Goal: Share content: Share content

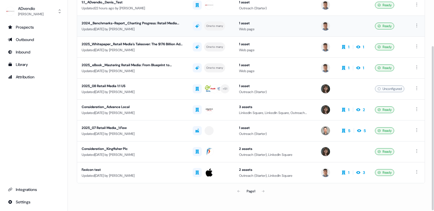
scroll to position [60, 0]
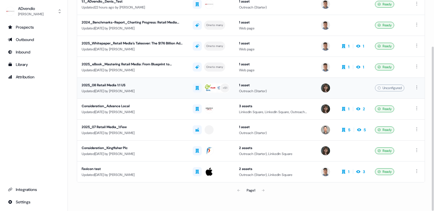
click at [106, 83] on div "2025_08 Retail Media 1:1 US" at bounding box center [133, 85] width 102 height 6
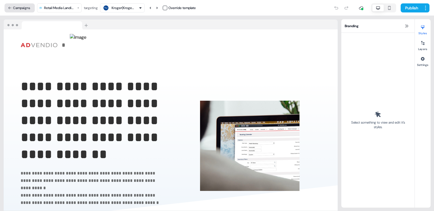
click at [14, 8] on button "Campaigns" at bounding box center [20, 7] width 30 height 9
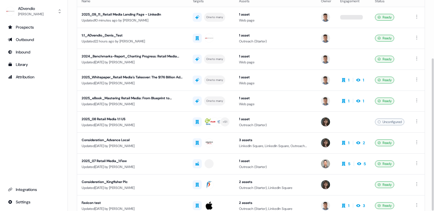
scroll to position [80, 0]
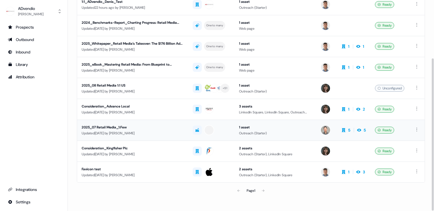
click at [121, 126] on div "2025_07 Retail Media_1:Few" at bounding box center [133, 127] width 102 height 6
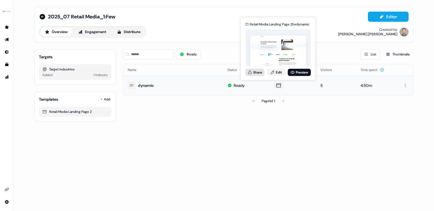
click at [260, 73] on button "Share" at bounding box center [254, 71] width 19 height 7
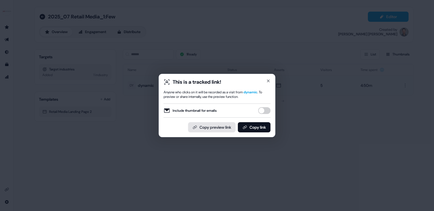
click at [218, 126] on button "Copy preview link" at bounding box center [211, 127] width 47 height 10
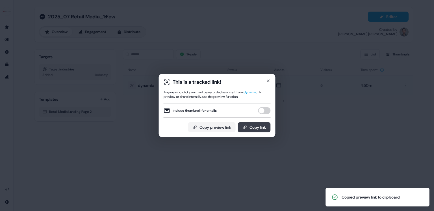
click at [247, 129] on button "Copy link" at bounding box center [254, 127] width 33 height 10
